Goal: Manage account settings

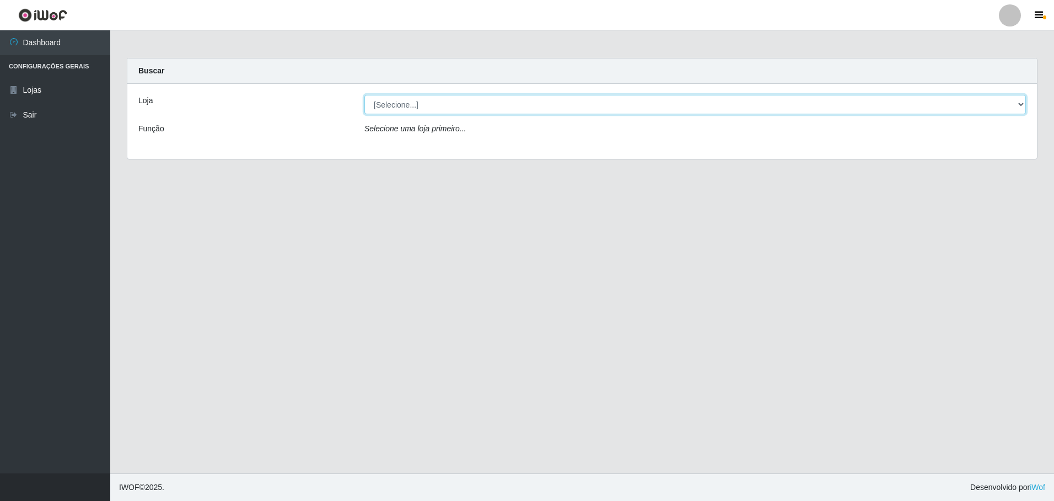
click at [664, 113] on select "[Selecione...] Extrabom - Loja 05 [GEOGRAPHIC_DATA]" at bounding box center [696, 104] width 662 height 19
select select "494"
click at [365, 95] on select "[Selecione...] Extrabom - Loja 05 [GEOGRAPHIC_DATA]" at bounding box center [696, 104] width 662 height 19
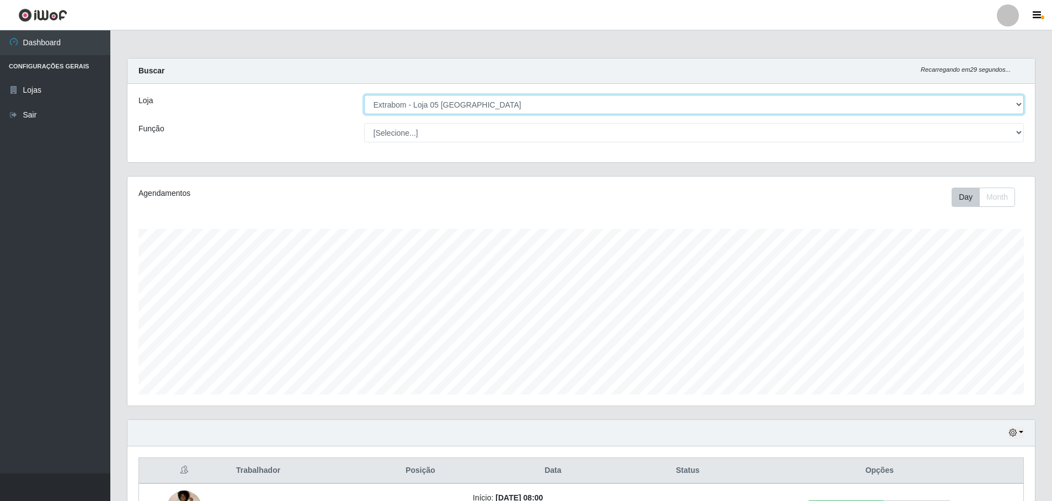
scroll to position [330, 0]
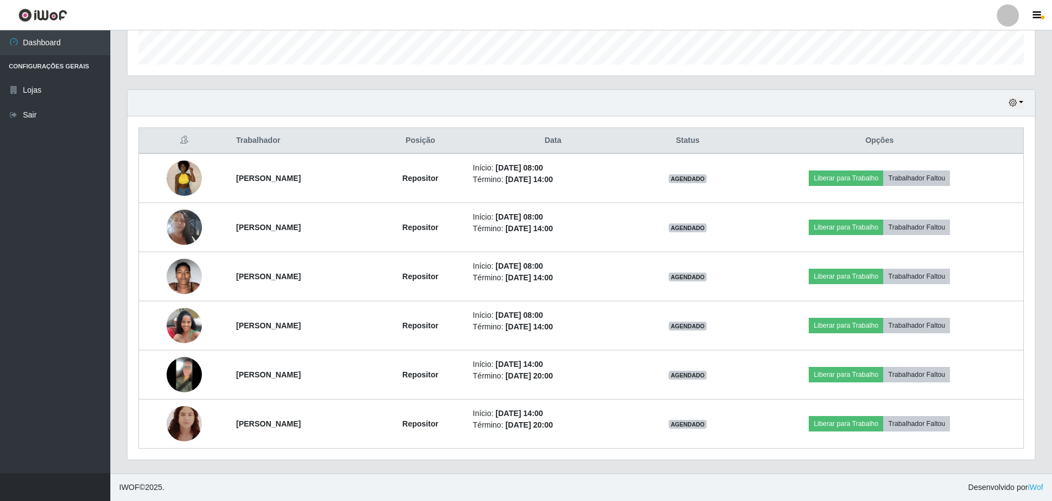
drag, startPoint x: 186, startPoint y: 179, endPoint x: 91, endPoint y: 252, distance: 119.9
click at [89, 253] on ul "Dashboard Configurações Gerais Lojas Sair" at bounding box center [55, 251] width 110 height 443
click at [1033, 23] on button "button" at bounding box center [1038, 15] width 28 height 15
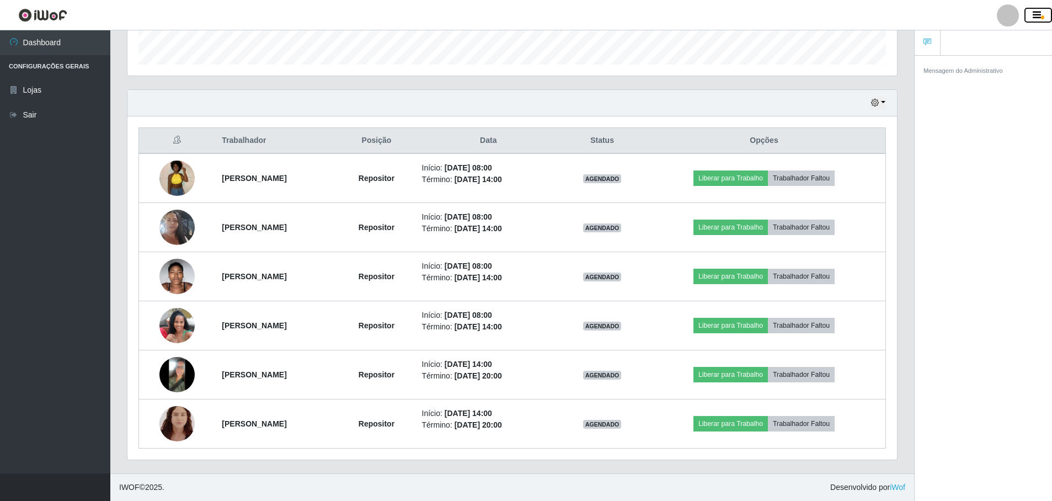
scroll to position [551216, 550676]
click at [1015, 21] on div at bounding box center [1007, 15] width 22 height 22
click at [1005, 49] on button "Perfil" at bounding box center [985, 39] width 99 height 23
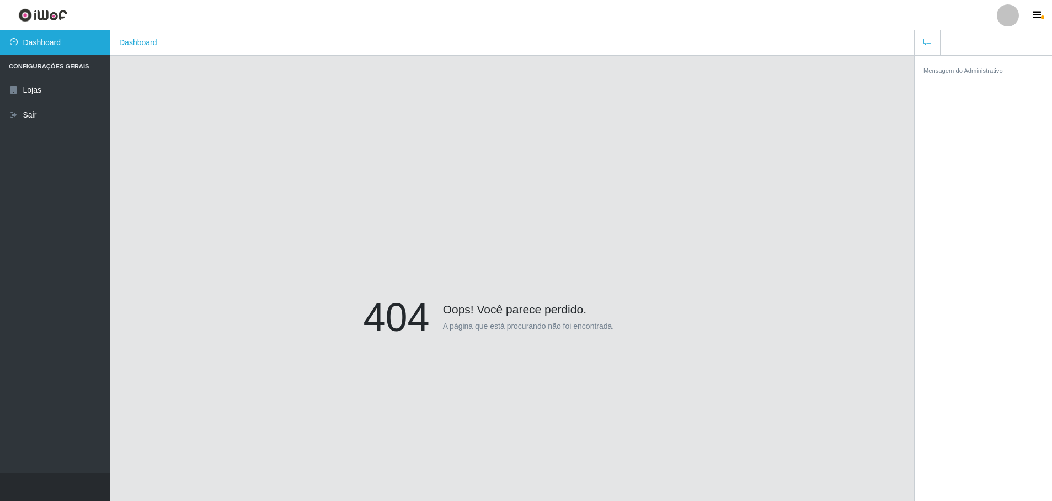
click at [33, 50] on link "Dashboard" at bounding box center [55, 42] width 110 height 25
